Goal: Find specific page/section: Find specific page/section

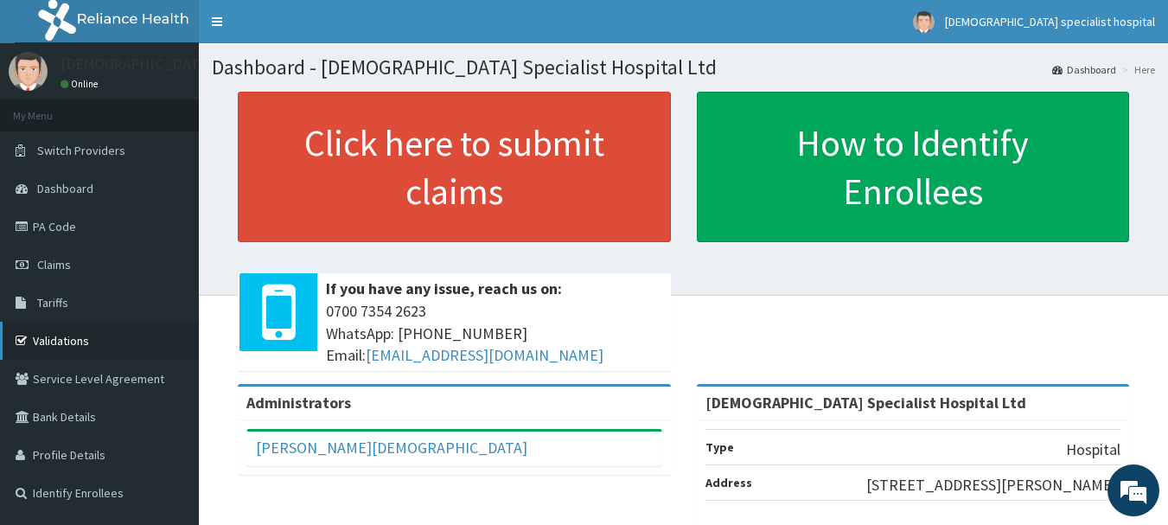
click at [53, 338] on link "Validations" at bounding box center [99, 341] width 199 height 38
